Goal: Task Accomplishment & Management: Complete application form

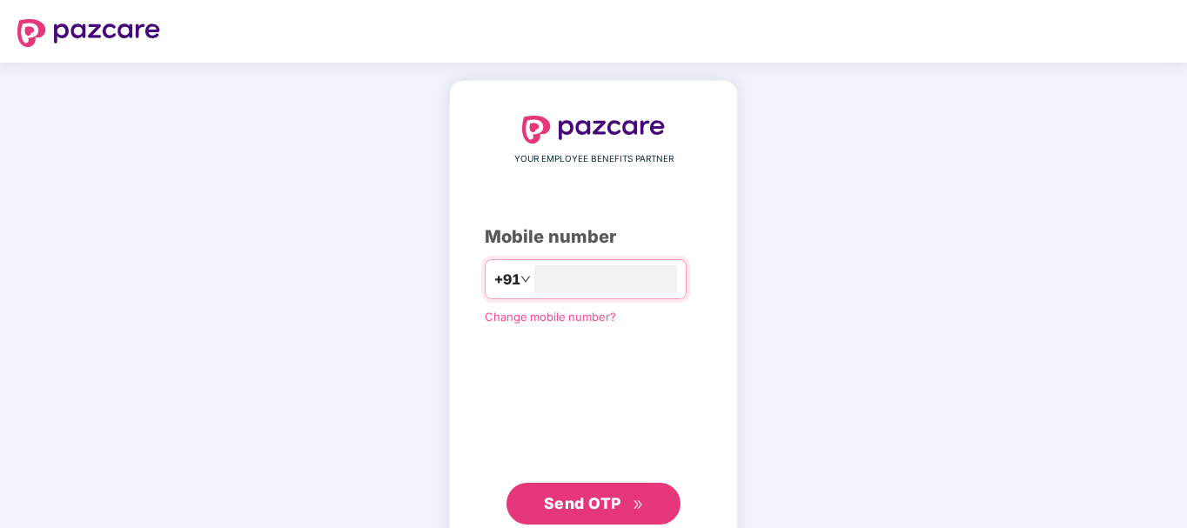
type input "**********"
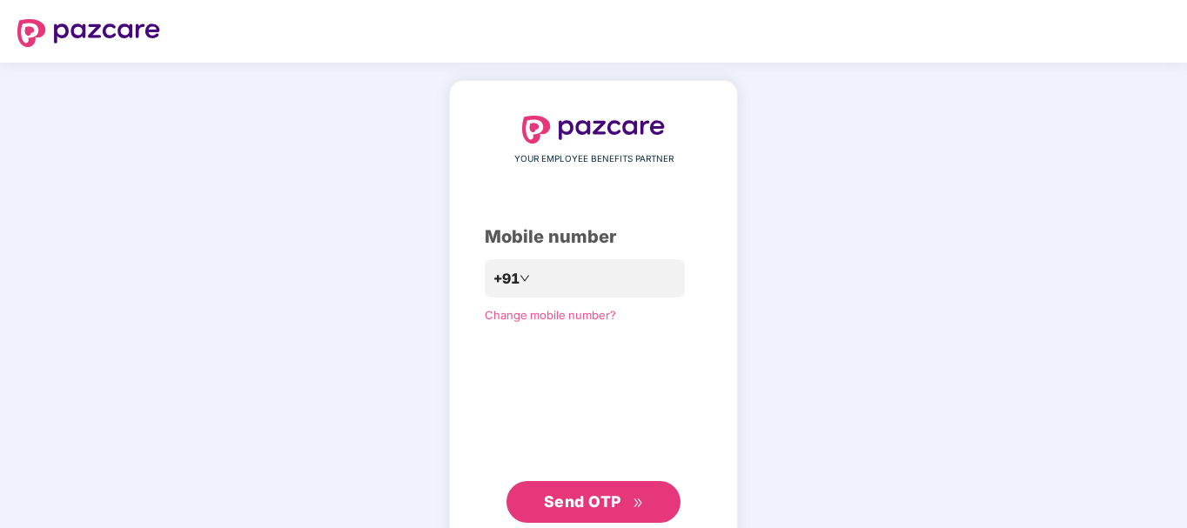
click at [589, 496] on span "Send OTP" at bounding box center [582, 502] width 77 height 18
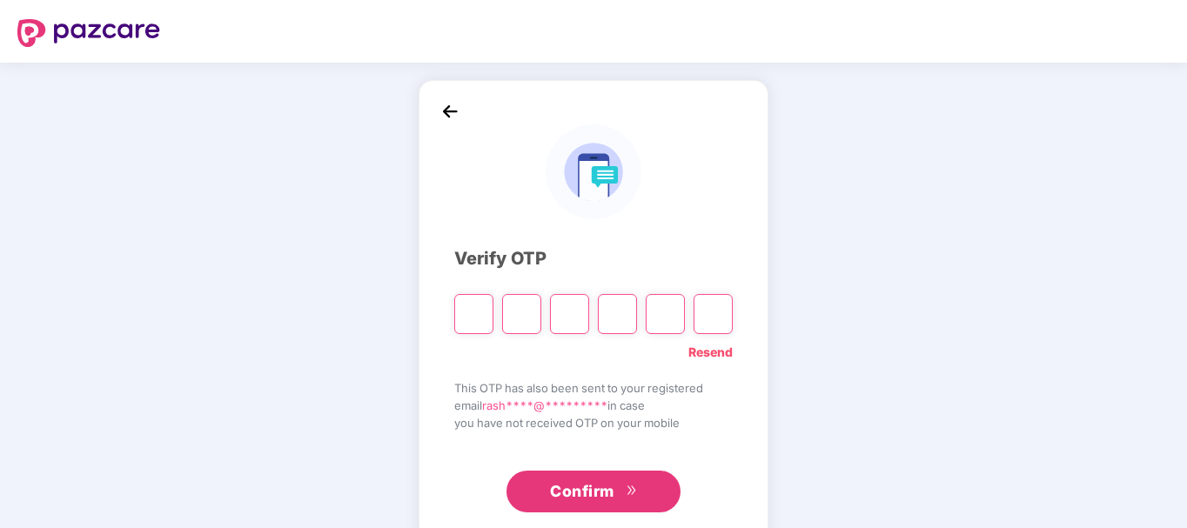
type input "*"
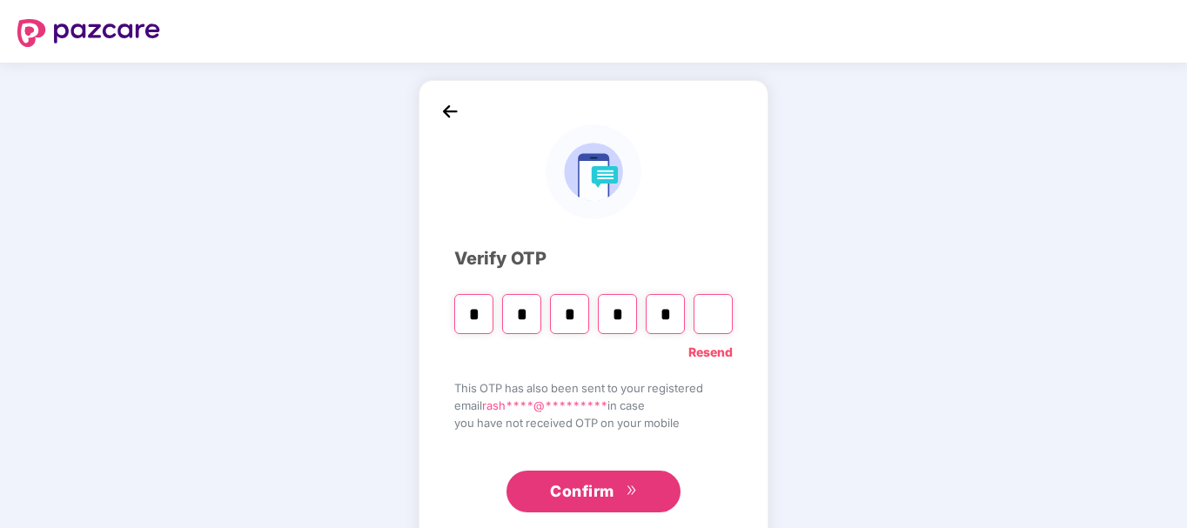
type input "*"
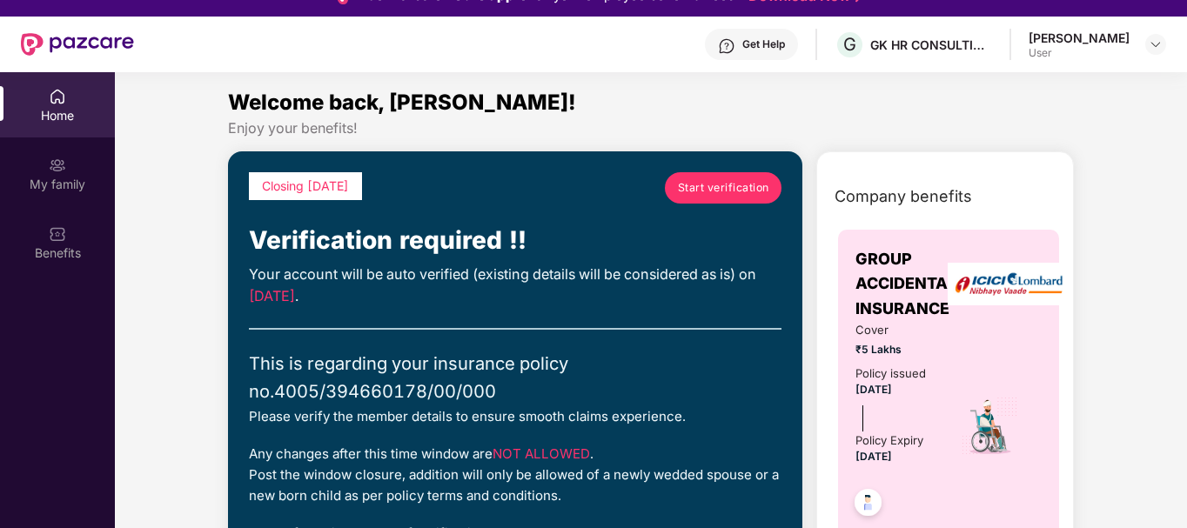
scroll to position [97, 0]
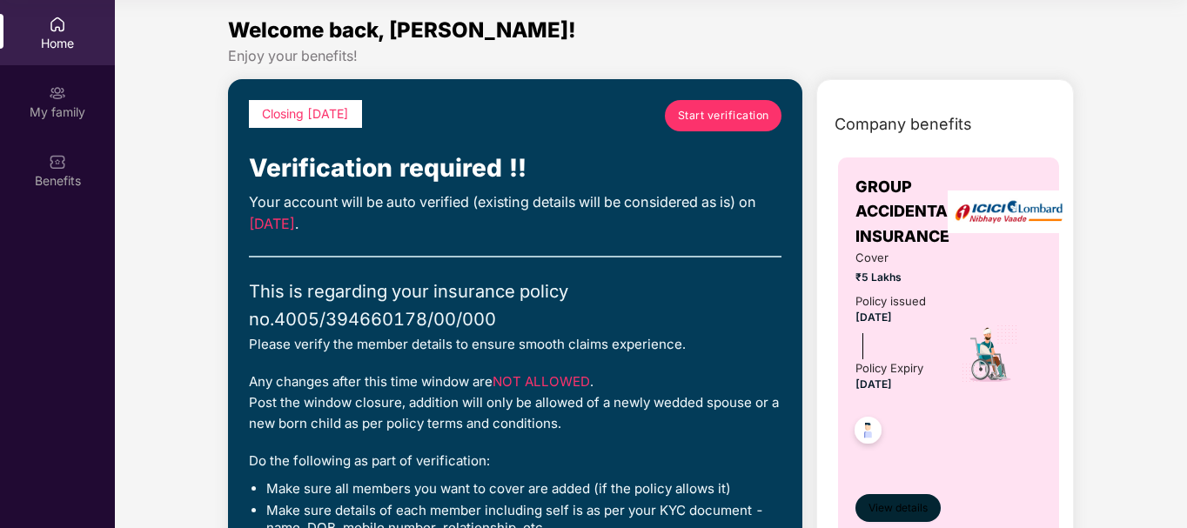
click at [916, 505] on span "View details" at bounding box center [897, 508] width 59 height 17
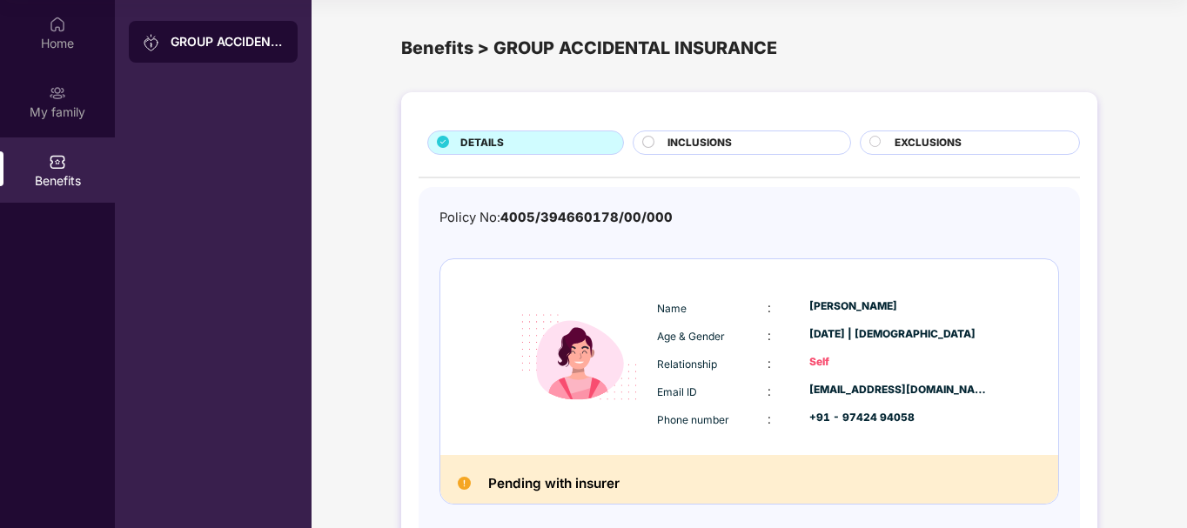
click at [728, 139] on span "INCLUSIONS" at bounding box center [699, 143] width 64 height 17
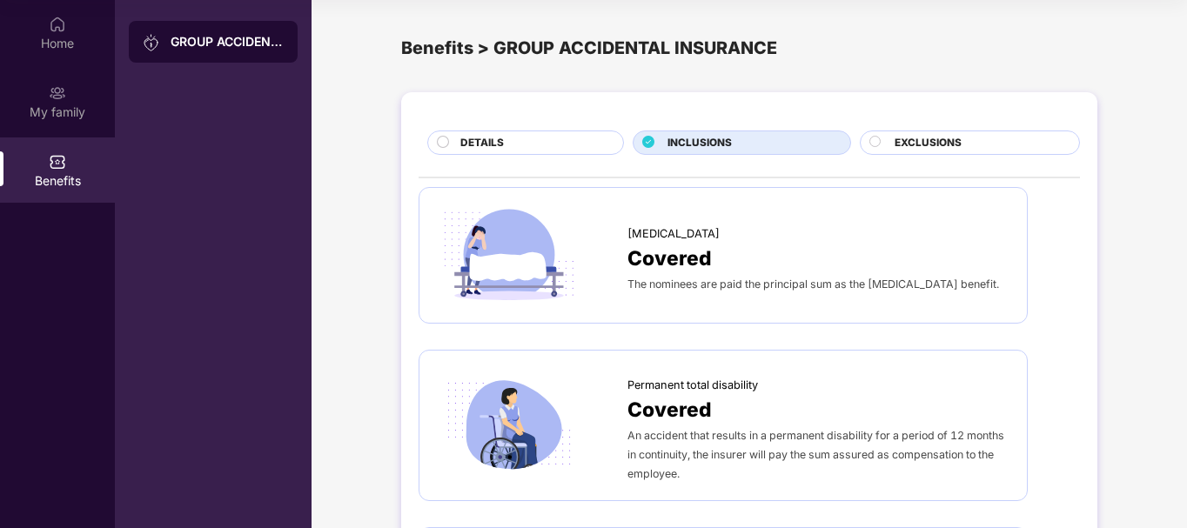
click at [956, 147] on span "EXCLUSIONS" at bounding box center [928, 143] width 67 height 17
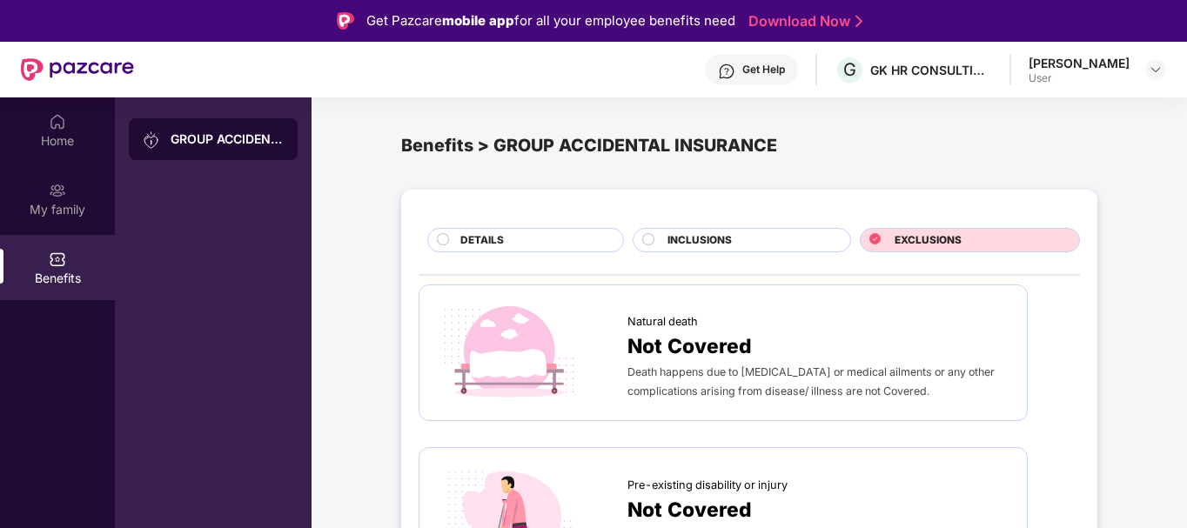
scroll to position [97, 0]
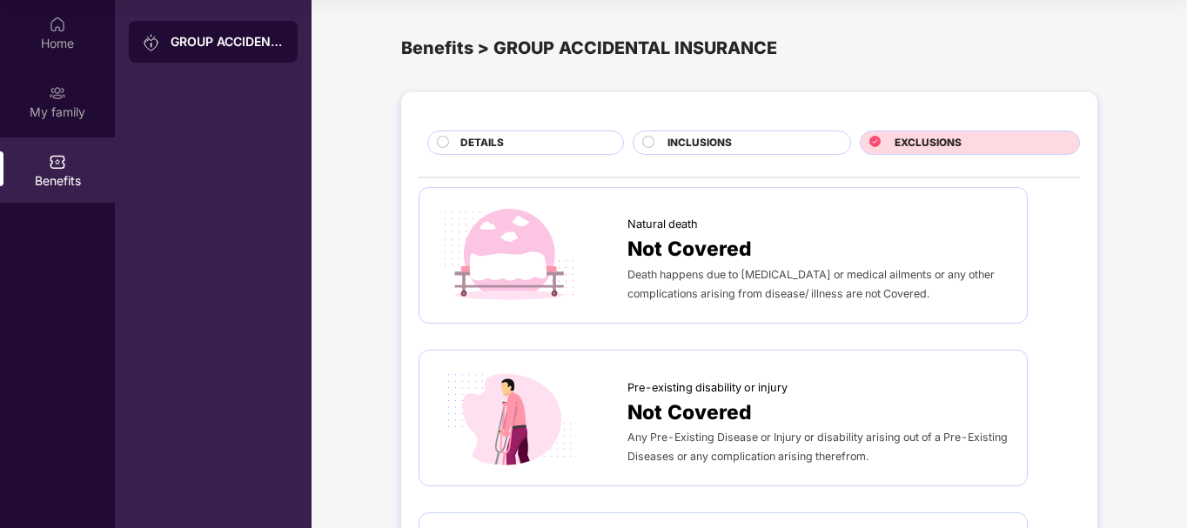
click at [552, 139] on div "DETAILS" at bounding box center [533, 144] width 163 height 19
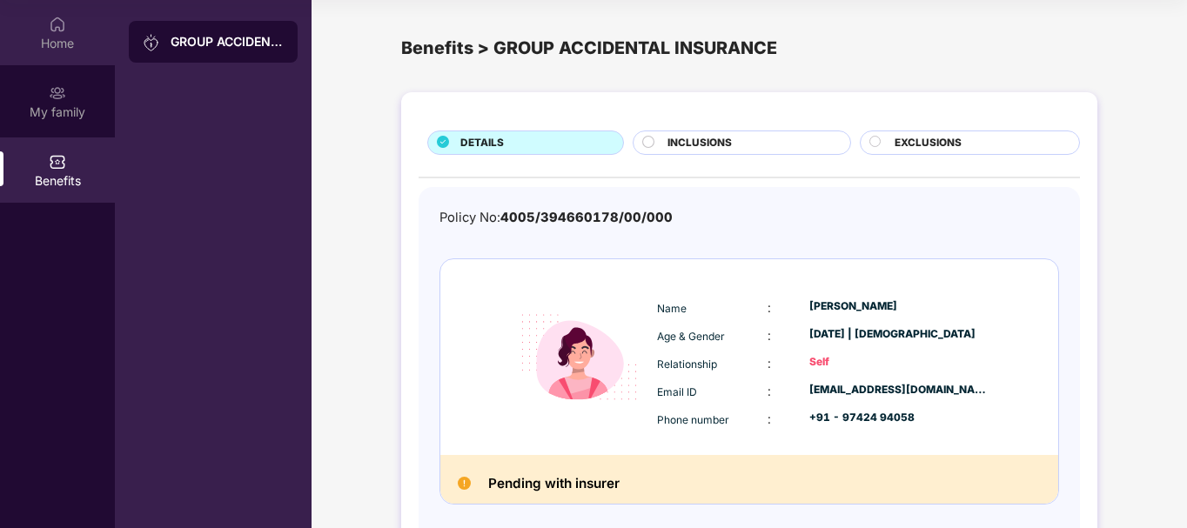
click at [56, 30] on img at bounding box center [57, 24] width 17 height 17
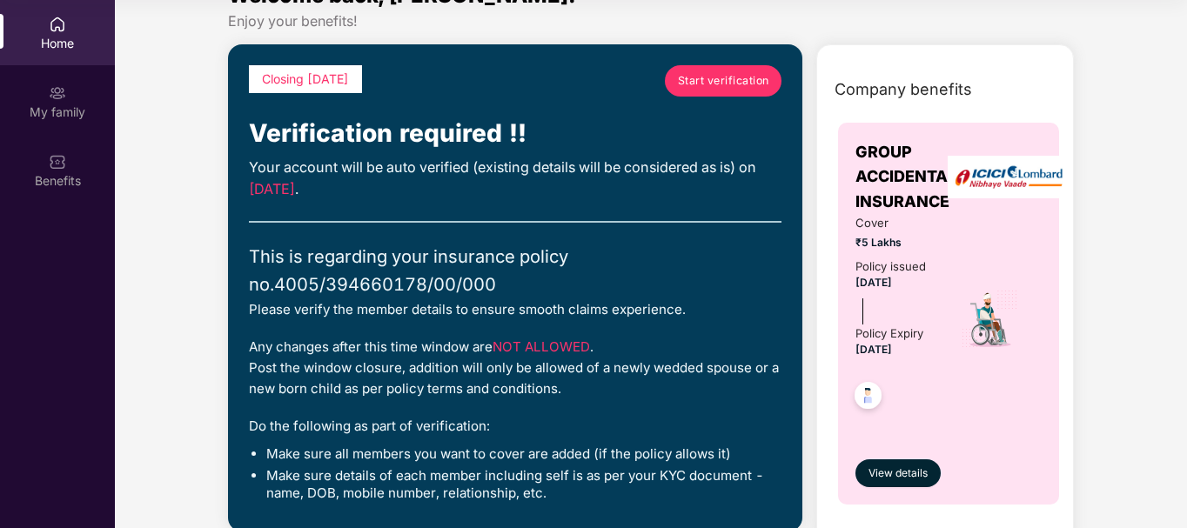
scroll to position [28, 0]
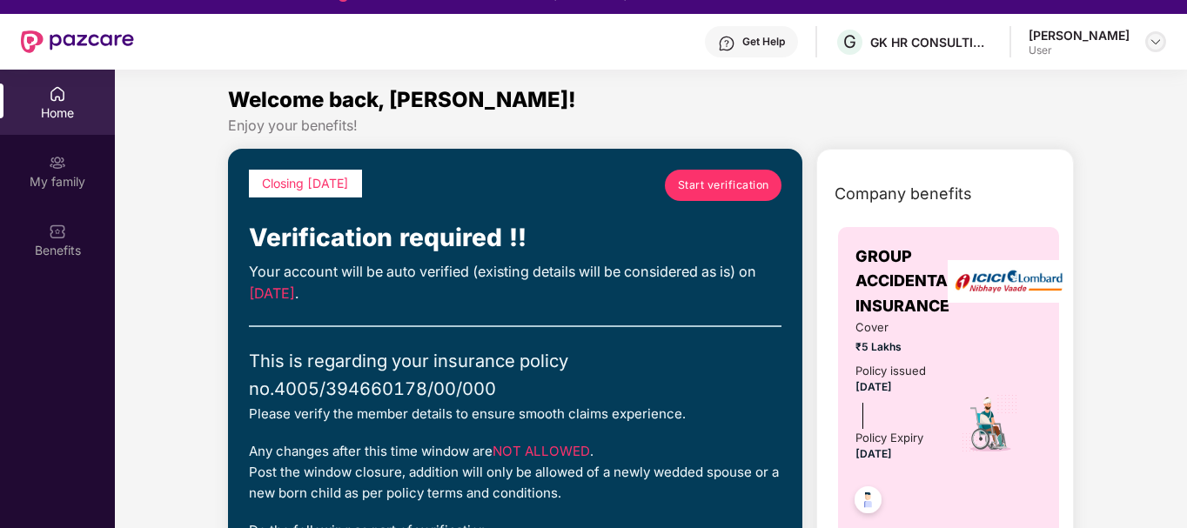
click at [1151, 42] on img at bounding box center [1156, 42] width 14 height 14
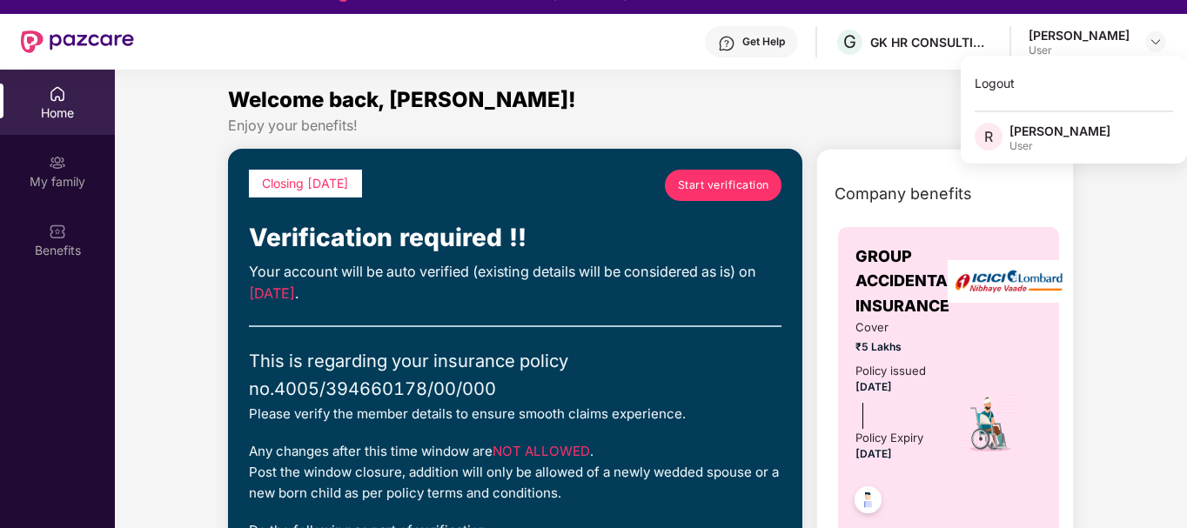
click at [985, 137] on span "R" at bounding box center [988, 136] width 9 height 21
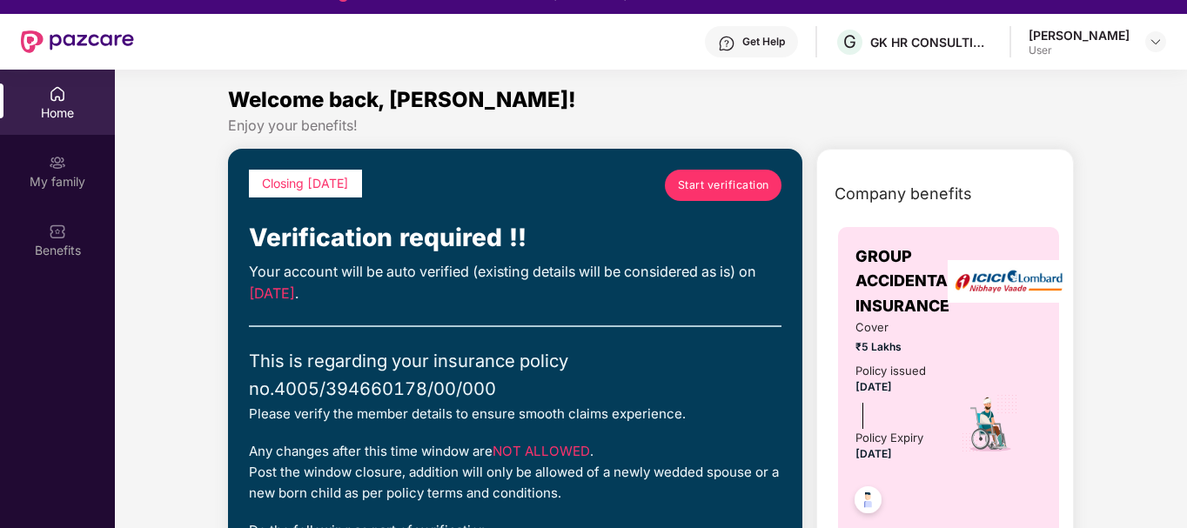
click at [714, 182] on span "Start verification" at bounding box center [723, 185] width 91 height 17
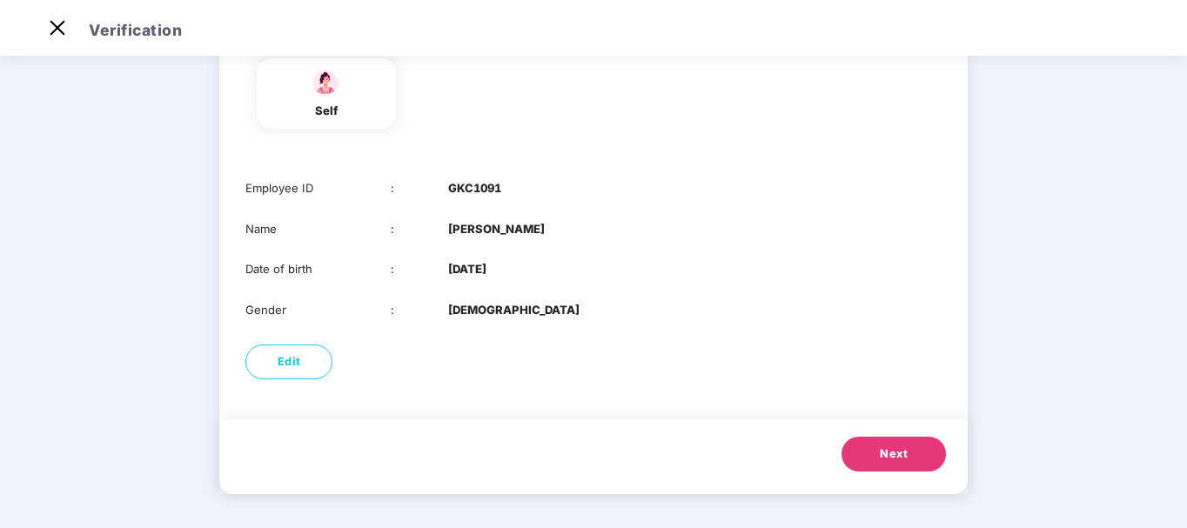
scroll to position [160, 0]
click at [271, 360] on button "Edit" at bounding box center [288, 361] width 87 height 35
select select "******"
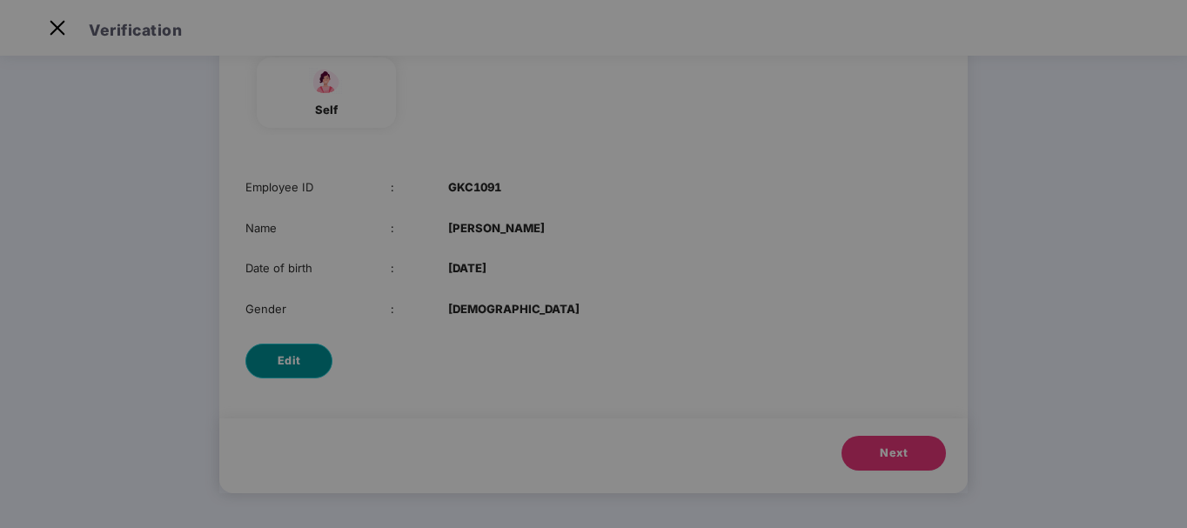
scroll to position [0, 0]
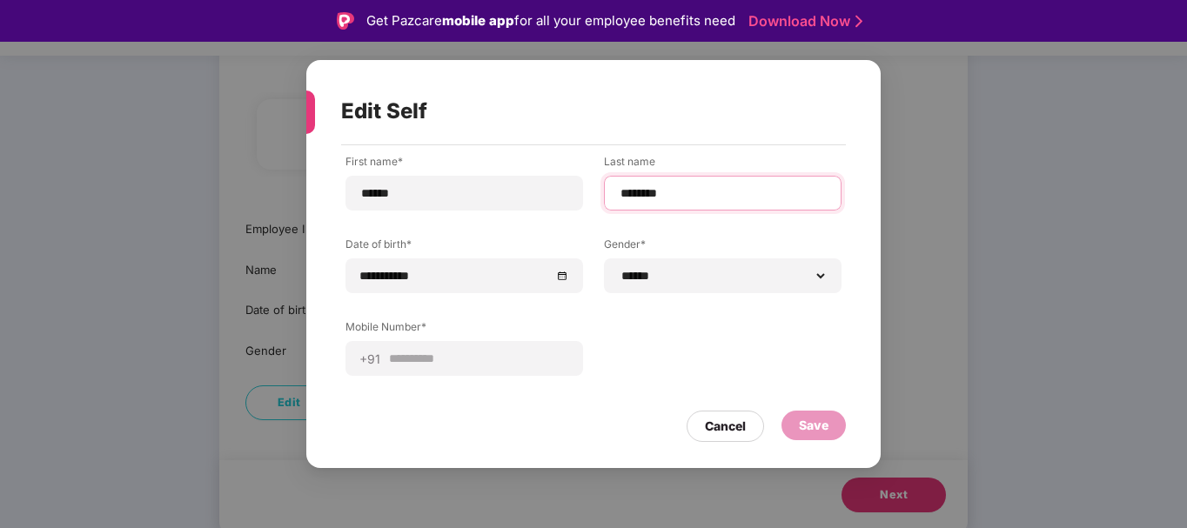
click at [694, 194] on input "********" at bounding box center [723, 193] width 208 height 18
click at [845, 221] on div "**********" at bounding box center [593, 278] width 505 height 248
click at [697, 193] on input "**********" at bounding box center [723, 193] width 208 height 18
type input "*"
type input "******"
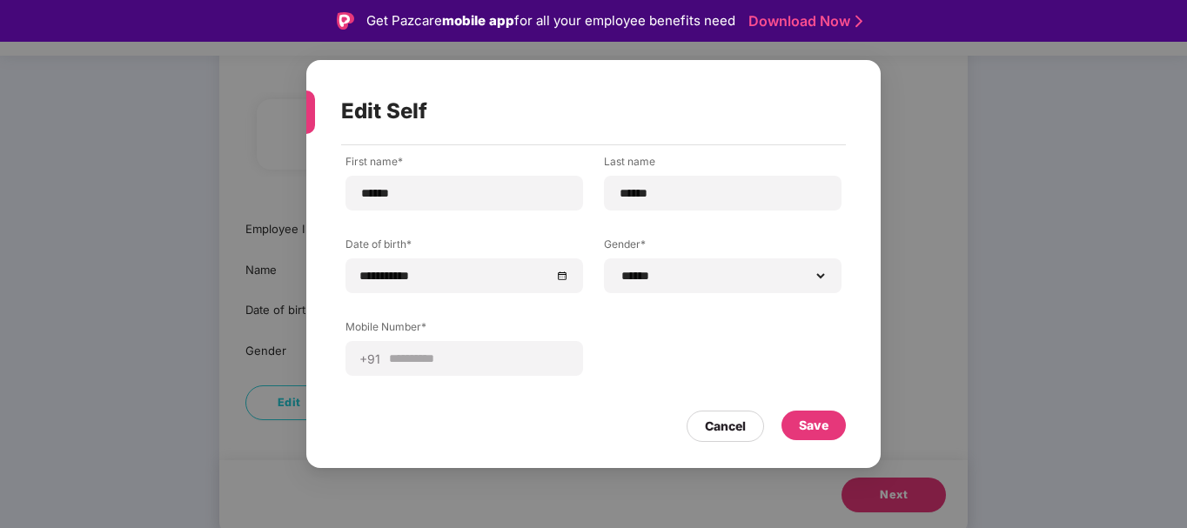
click at [717, 365] on div "**********" at bounding box center [593, 278] width 496 height 248
click at [812, 422] on div "Save" at bounding box center [814, 425] width 30 height 19
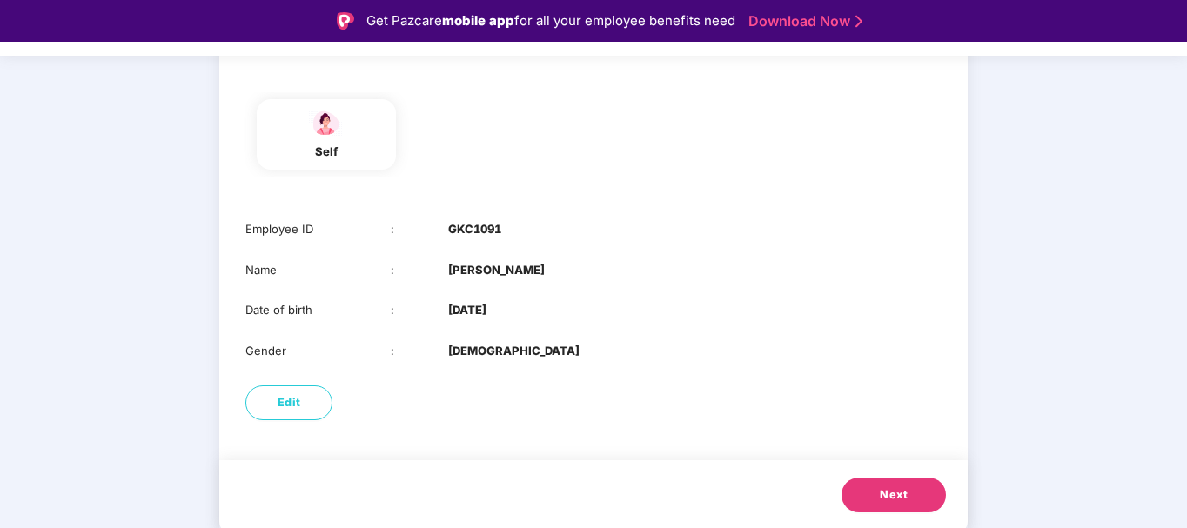
click at [892, 497] on span "Next" at bounding box center [894, 494] width 28 height 17
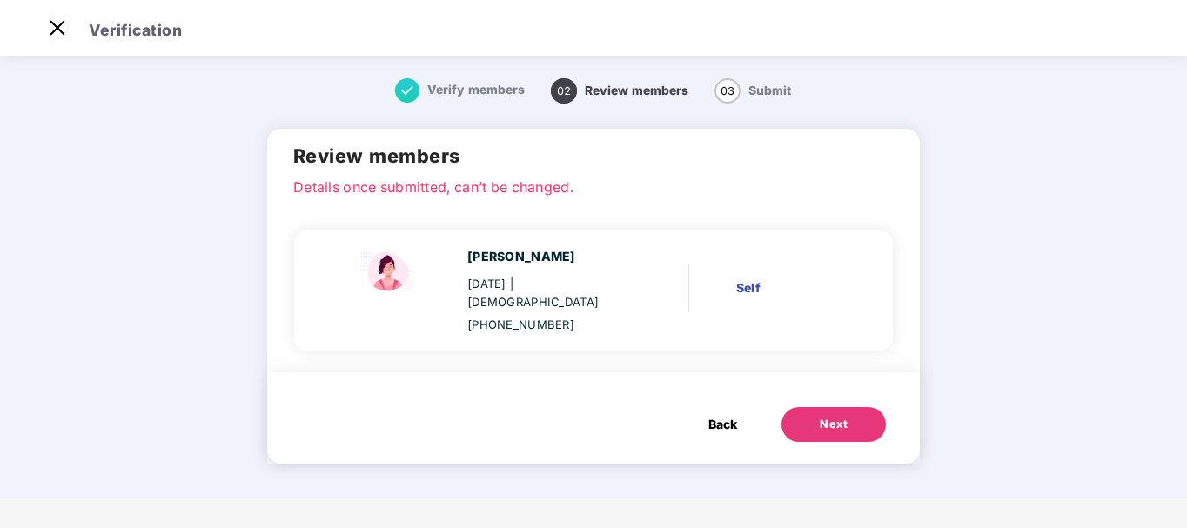
click at [863, 408] on button "Next" at bounding box center [833, 424] width 104 height 35
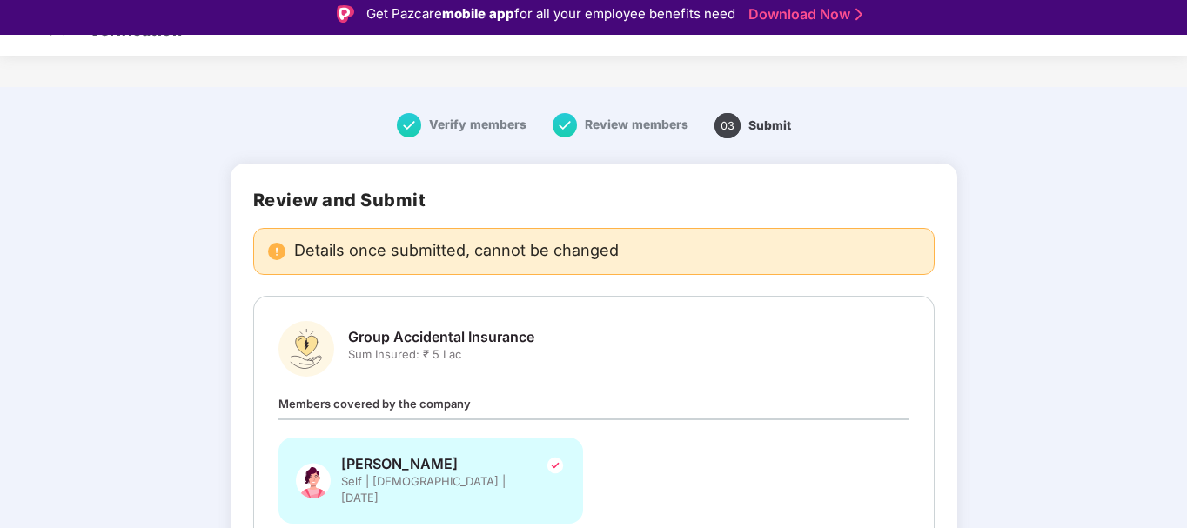
click at [1143, 166] on main "Verify members Review members 03 Submit Review and Submit Details once submitte…" at bounding box center [593, 396] width 1187 height 619
click at [1064, 293] on main "Verify members Review members 03 Submit Review and Submit Details once submitte…" at bounding box center [593, 396] width 1187 height 619
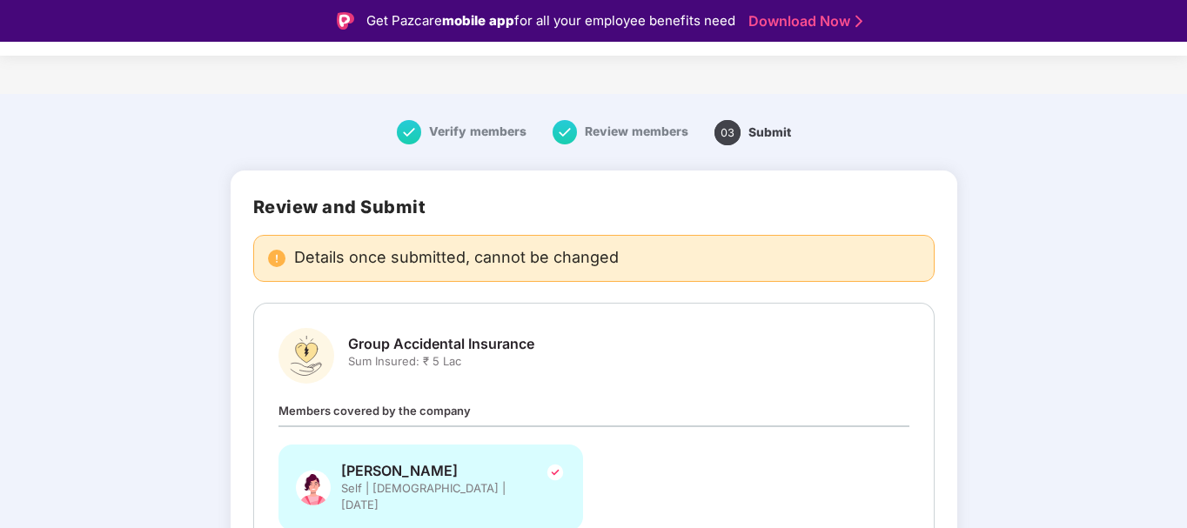
click at [557, 131] on img at bounding box center [565, 132] width 24 height 24
click at [392, 459] on div "Rashmi Rashmi Self | Female | 02 July 1984" at bounding box center [430, 488] width 305 height 86
click at [490, 125] on span "Verify members" at bounding box center [477, 131] width 97 height 14
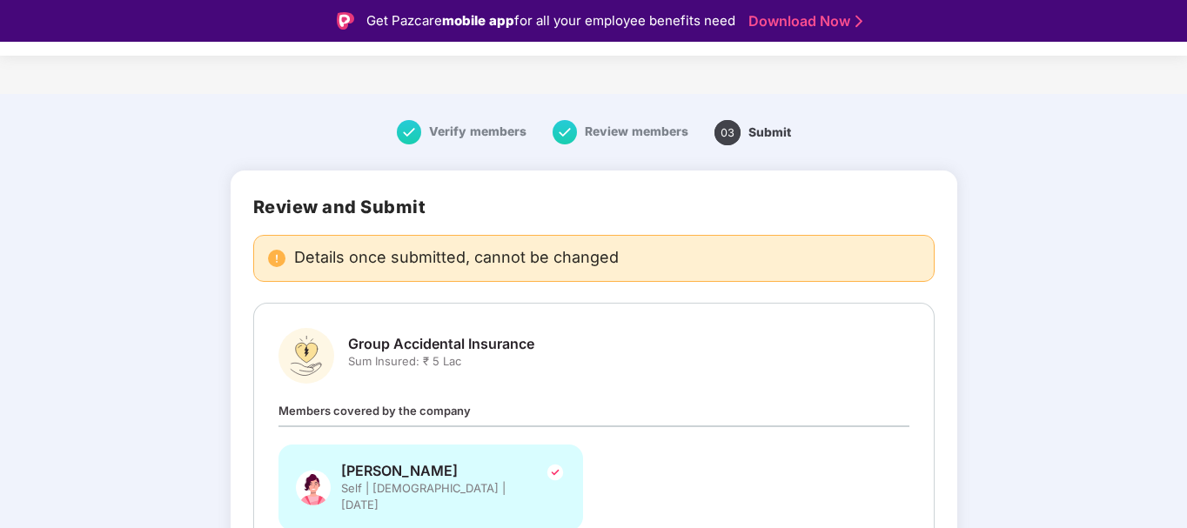
click at [1134, 228] on main "Verify members Review members 03 Submit Review and Submit Details once submitte…" at bounding box center [593, 403] width 1187 height 619
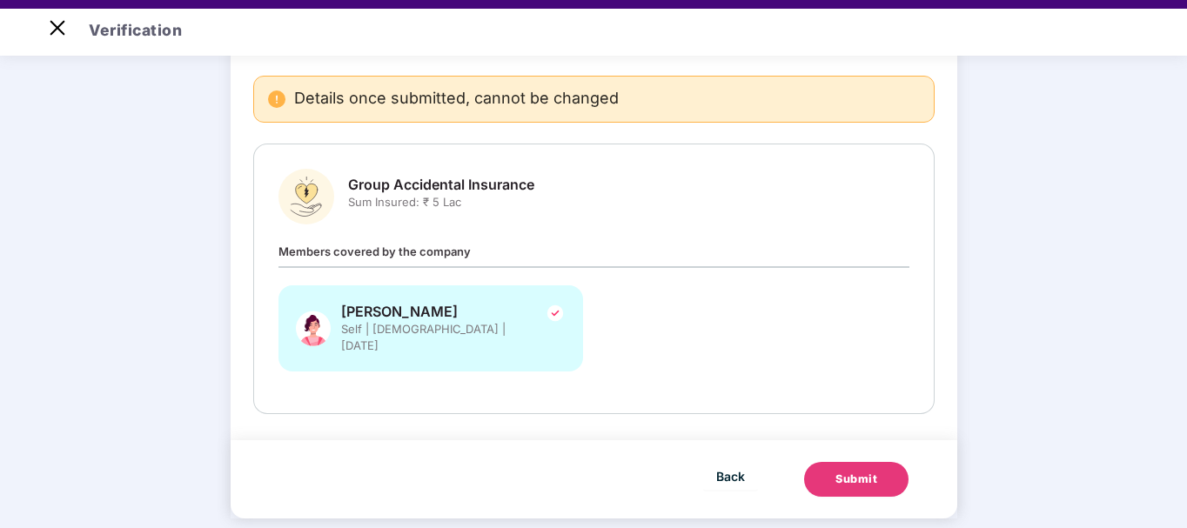
scroll to position [42, 0]
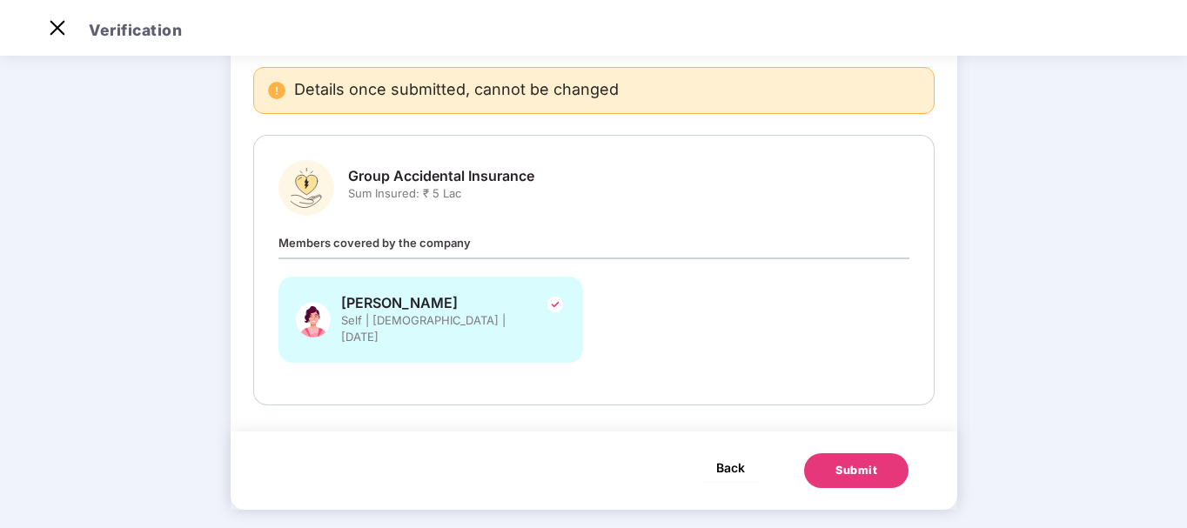
click at [730, 457] on span "Back" at bounding box center [730, 468] width 29 height 22
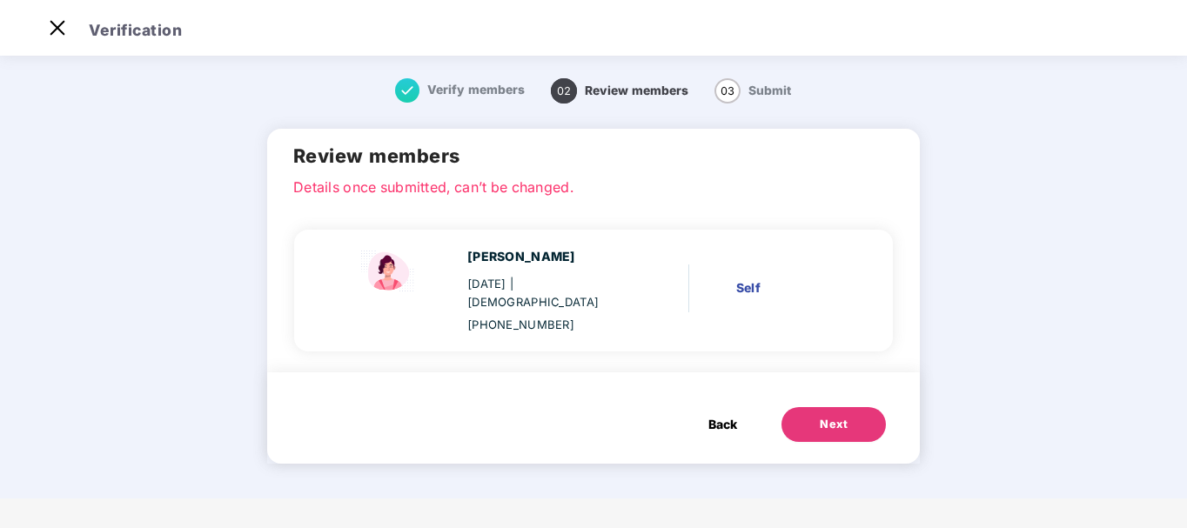
click at [720, 415] on span "Back" at bounding box center [722, 424] width 29 height 19
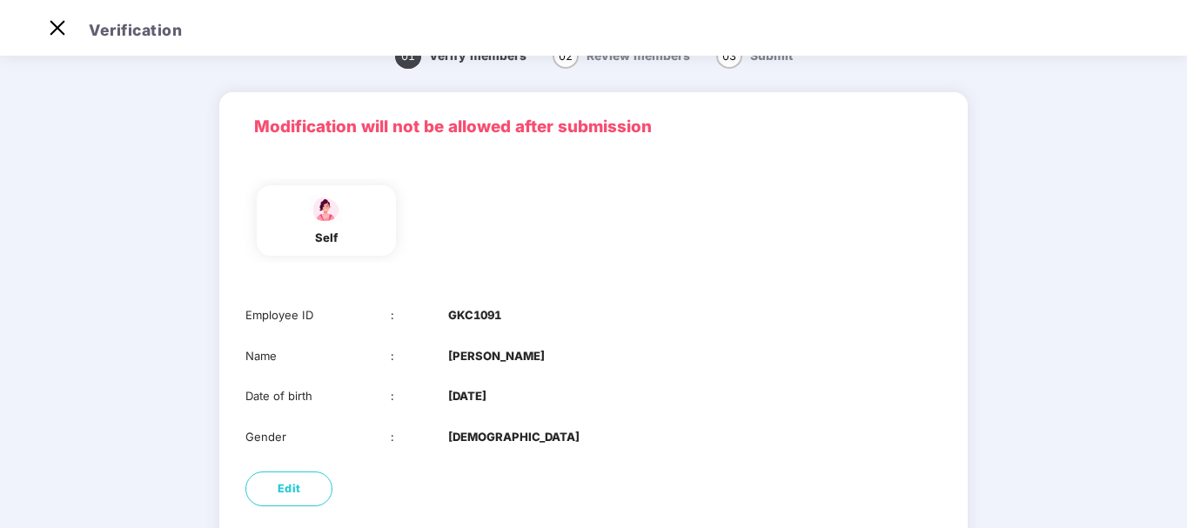
scroll to position [35, 0]
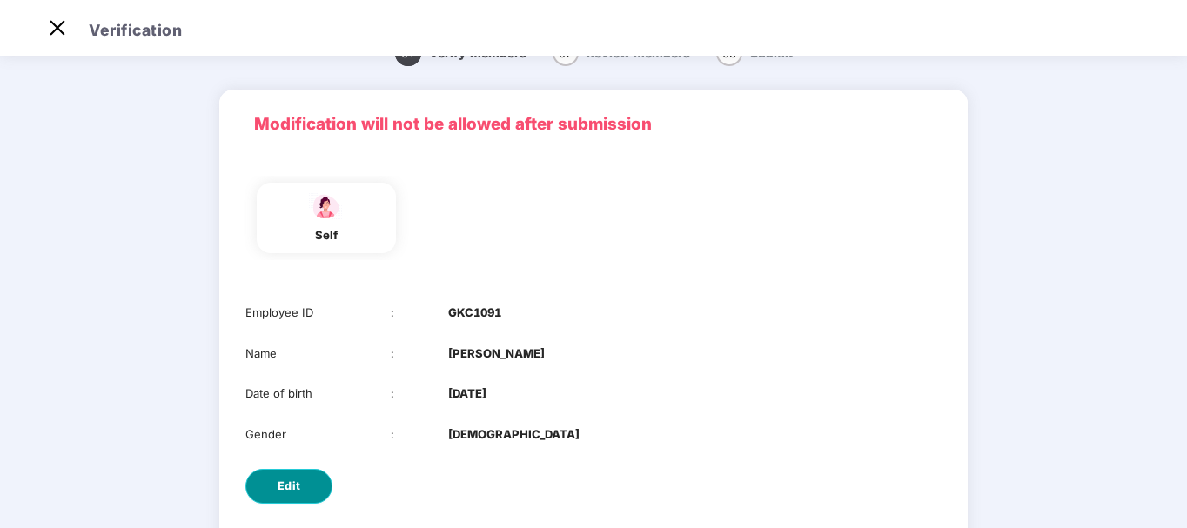
click at [263, 489] on button "Edit" at bounding box center [288, 486] width 87 height 35
select select "******"
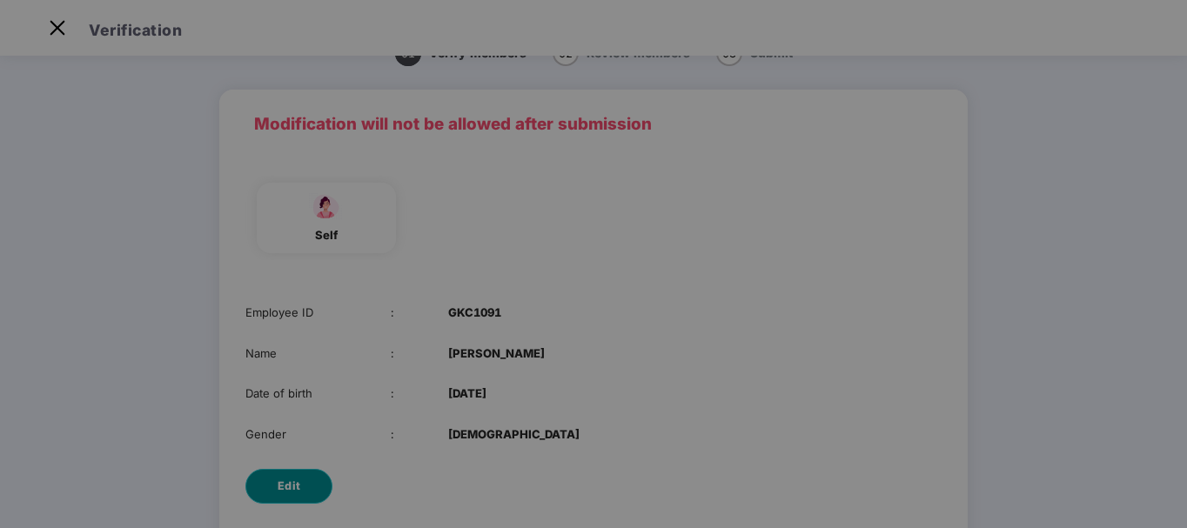
scroll to position [0, 0]
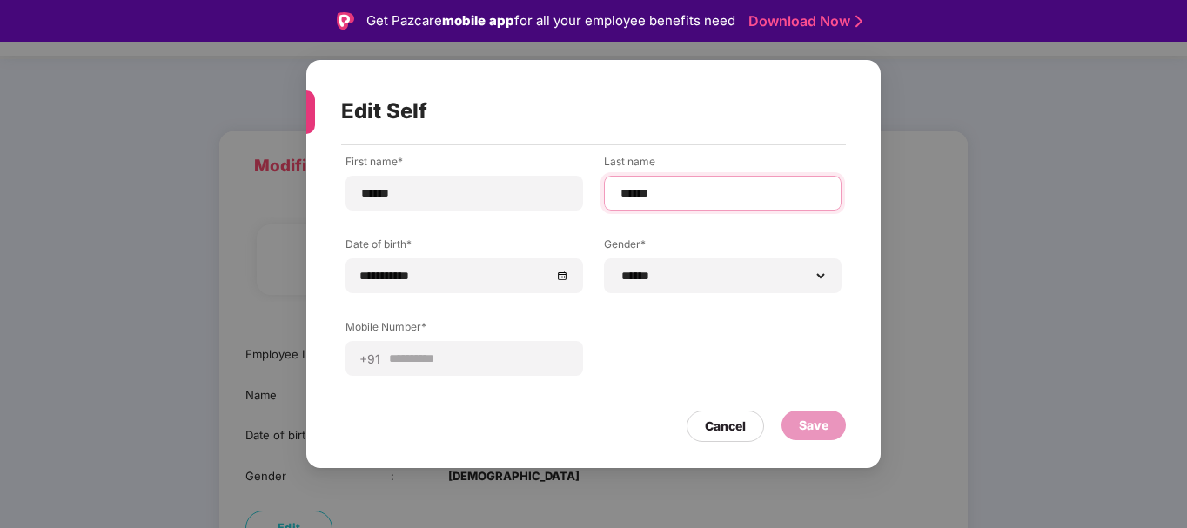
click at [740, 187] on input "******" at bounding box center [723, 193] width 208 height 18
type input "*"
click at [749, 132] on div "Edit Self" at bounding box center [572, 111] width 463 height 68
click at [822, 420] on div "Save" at bounding box center [814, 425] width 30 height 19
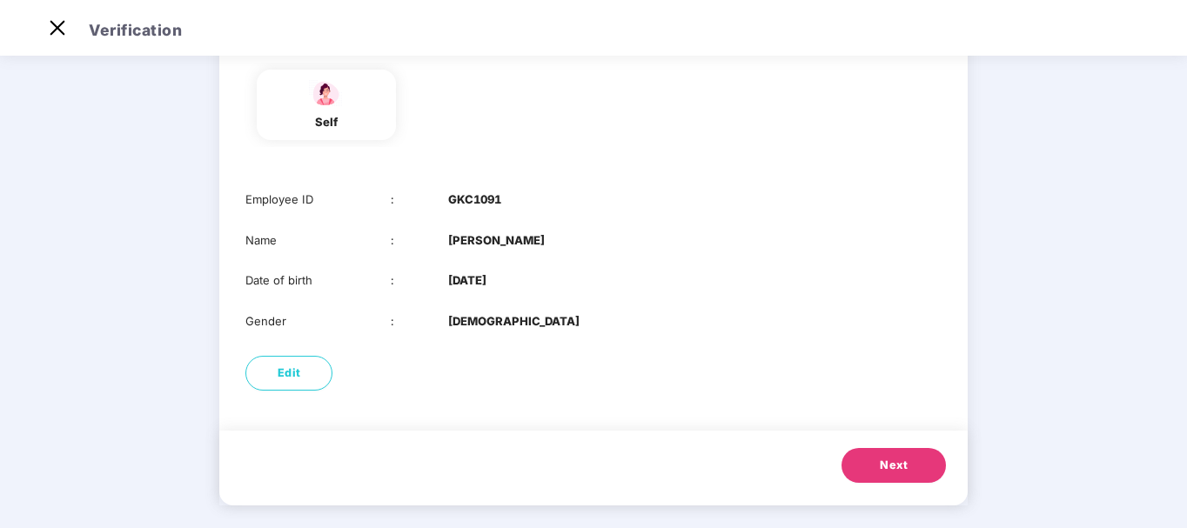
scroll to position [160, 0]
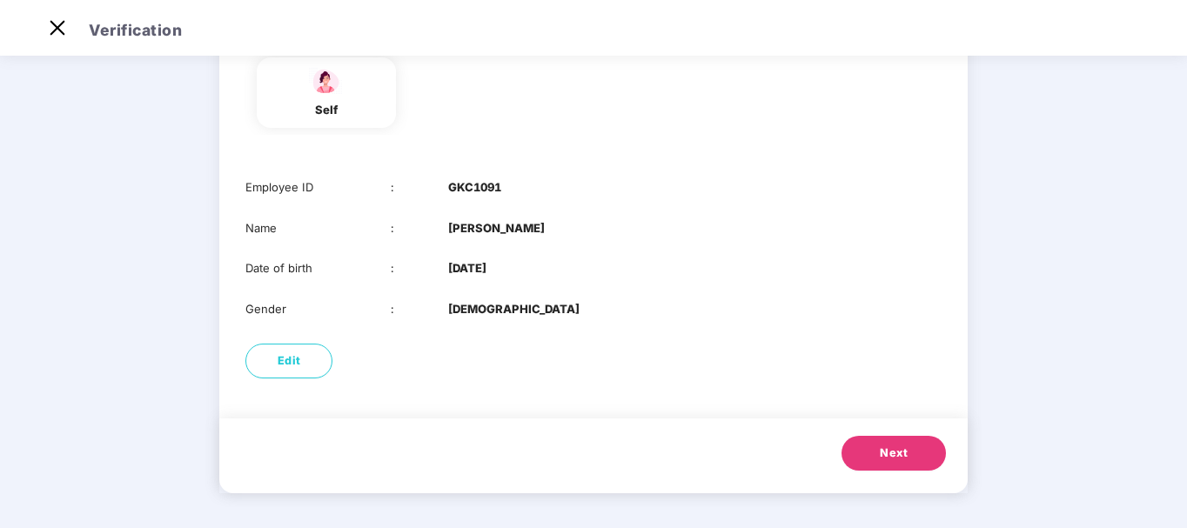
click at [874, 446] on button "Next" at bounding box center [893, 453] width 104 height 35
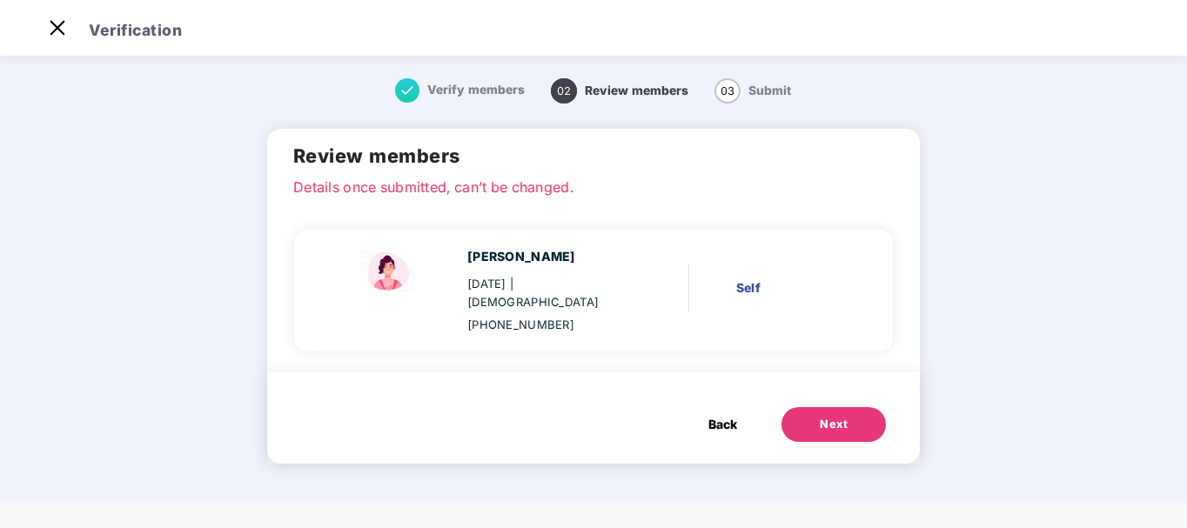
scroll to position [0, 0]
click at [851, 407] on button "Next" at bounding box center [833, 424] width 104 height 35
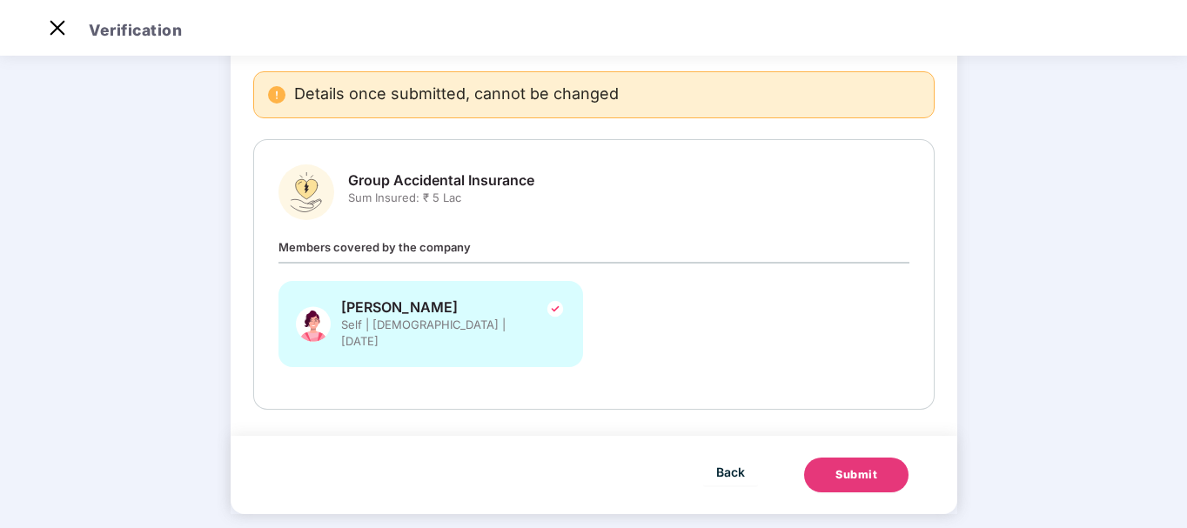
scroll to position [126, 0]
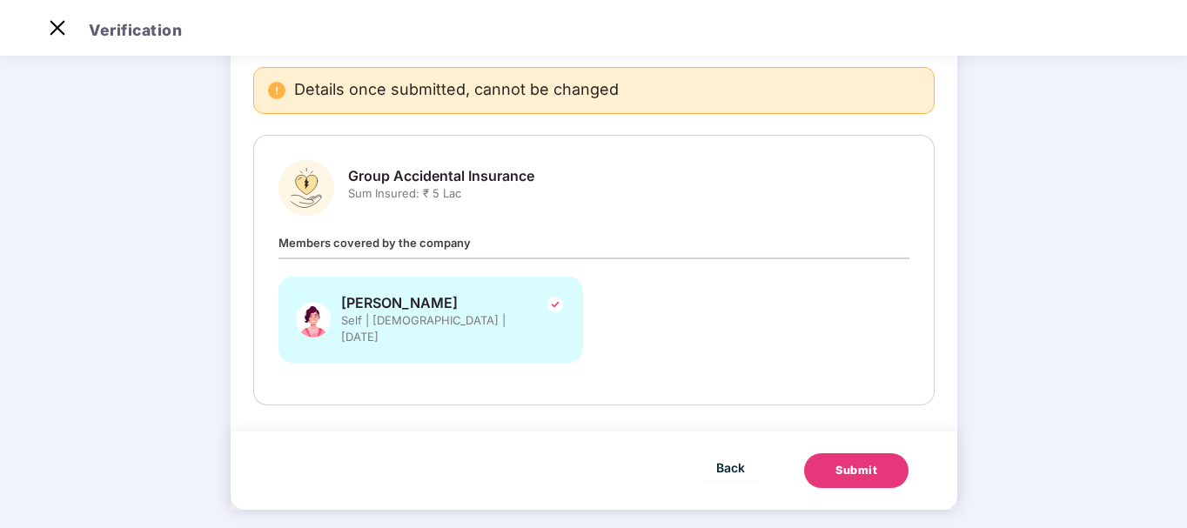
click at [846, 465] on button "Submit" at bounding box center [856, 470] width 104 height 35
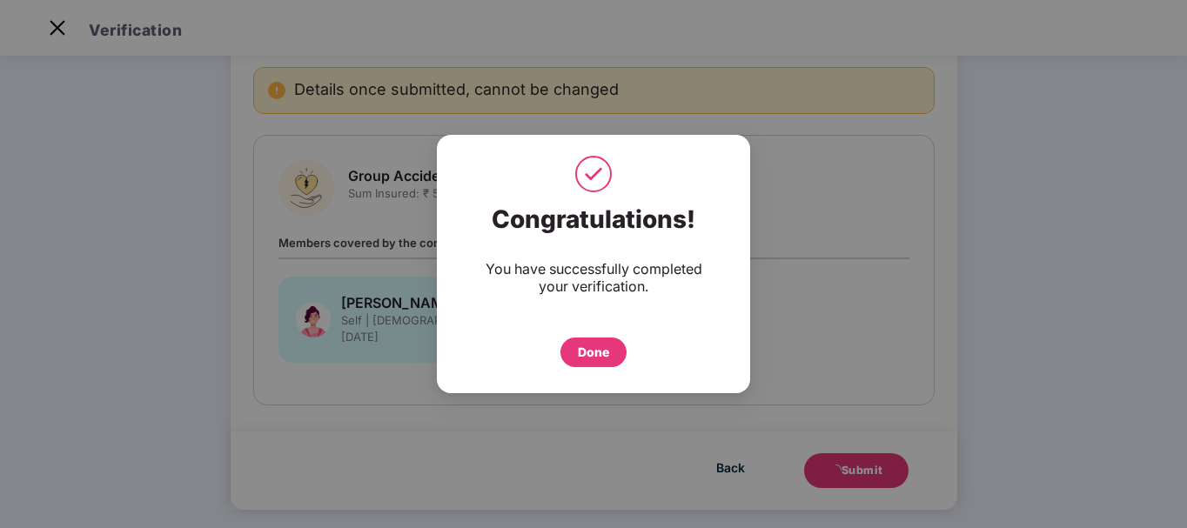
click at [593, 350] on div "Done" at bounding box center [593, 352] width 31 height 19
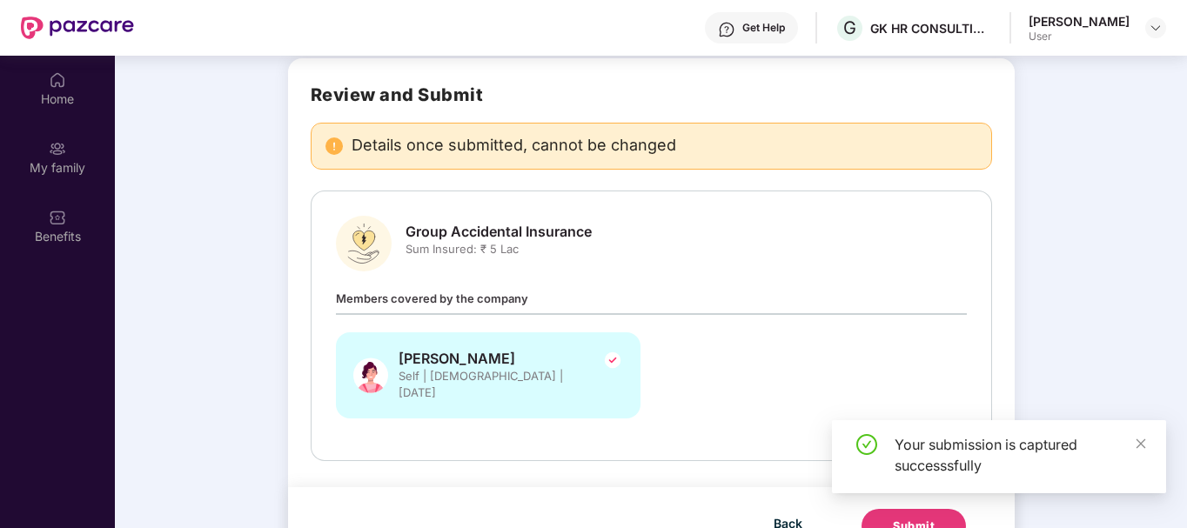
scroll to position [97, 0]
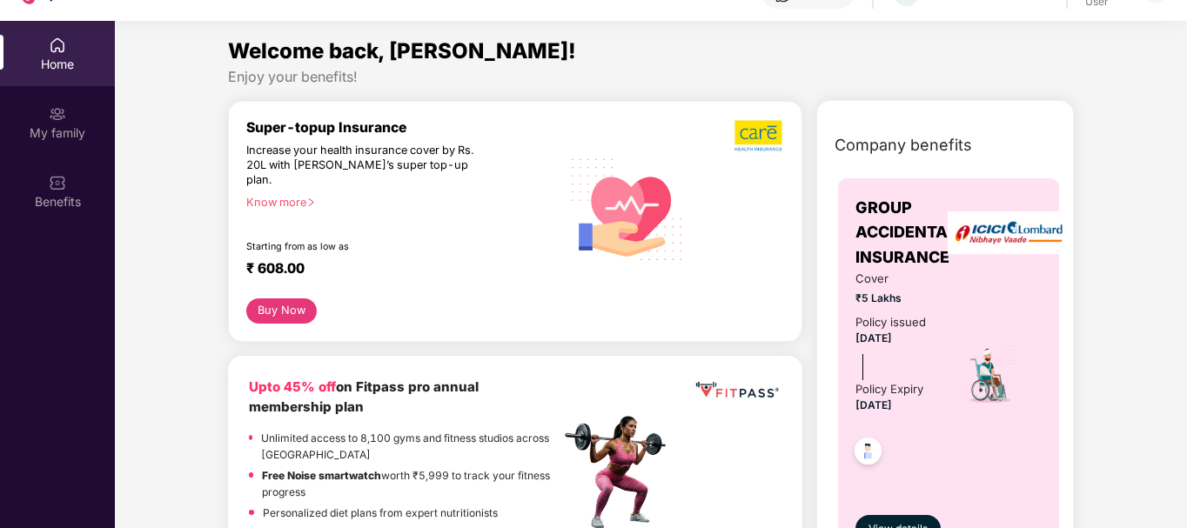
scroll to position [97, 0]
